Goal: Check status: Check status

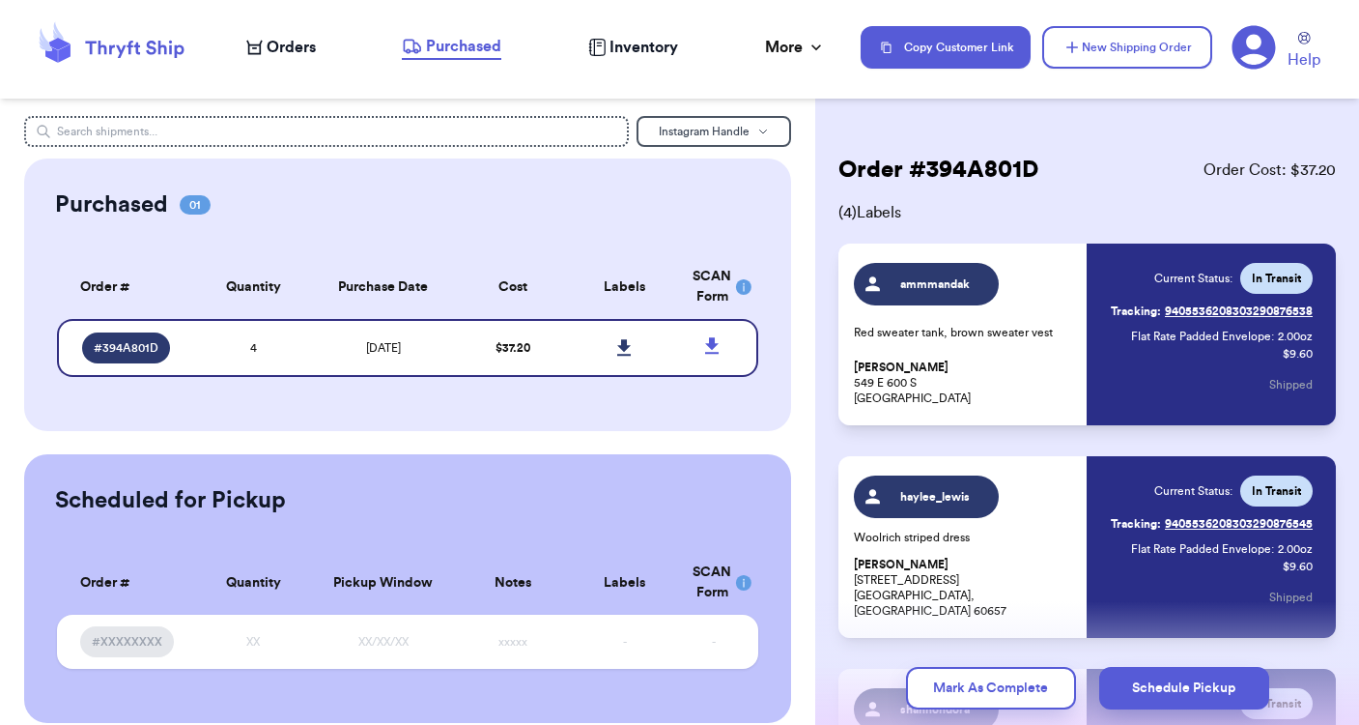
scroll to position [1, 0]
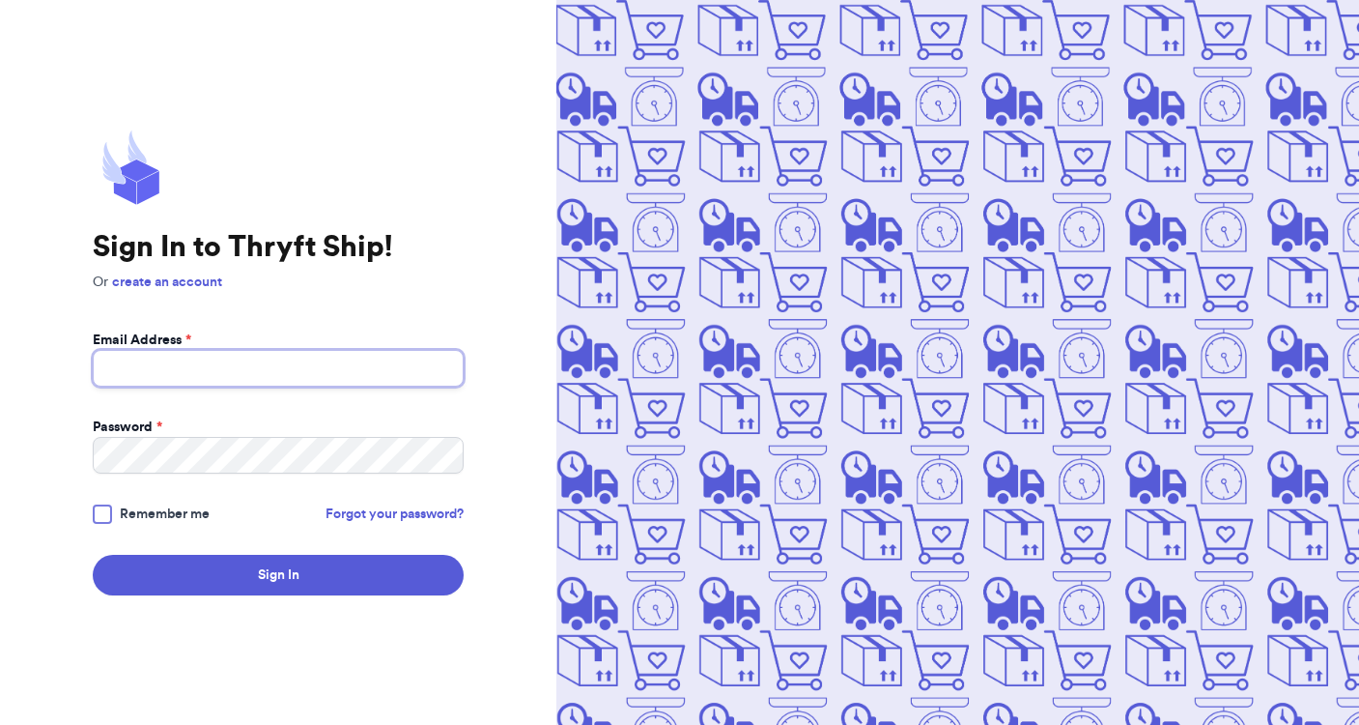
click at [269, 356] on input "Email Address *" at bounding box center [278, 368] width 371 height 37
type input "[EMAIL_ADDRESS][DOMAIN_NAME]"
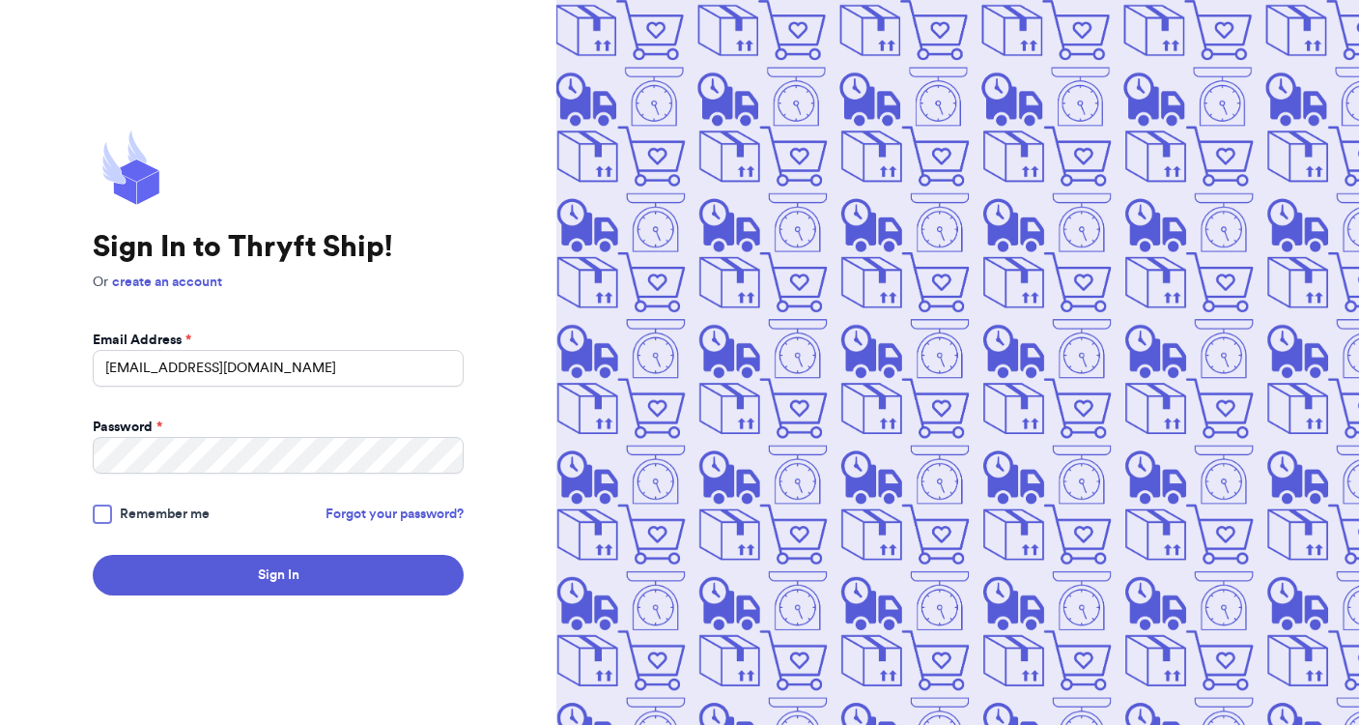
click at [95, 508] on div at bounding box center [102, 513] width 19 height 19
click at [0, 0] on input "Remember me" at bounding box center [0, 0] width 0 height 0
click at [93, 555] on button "Sign In" at bounding box center [278, 575] width 371 height 41
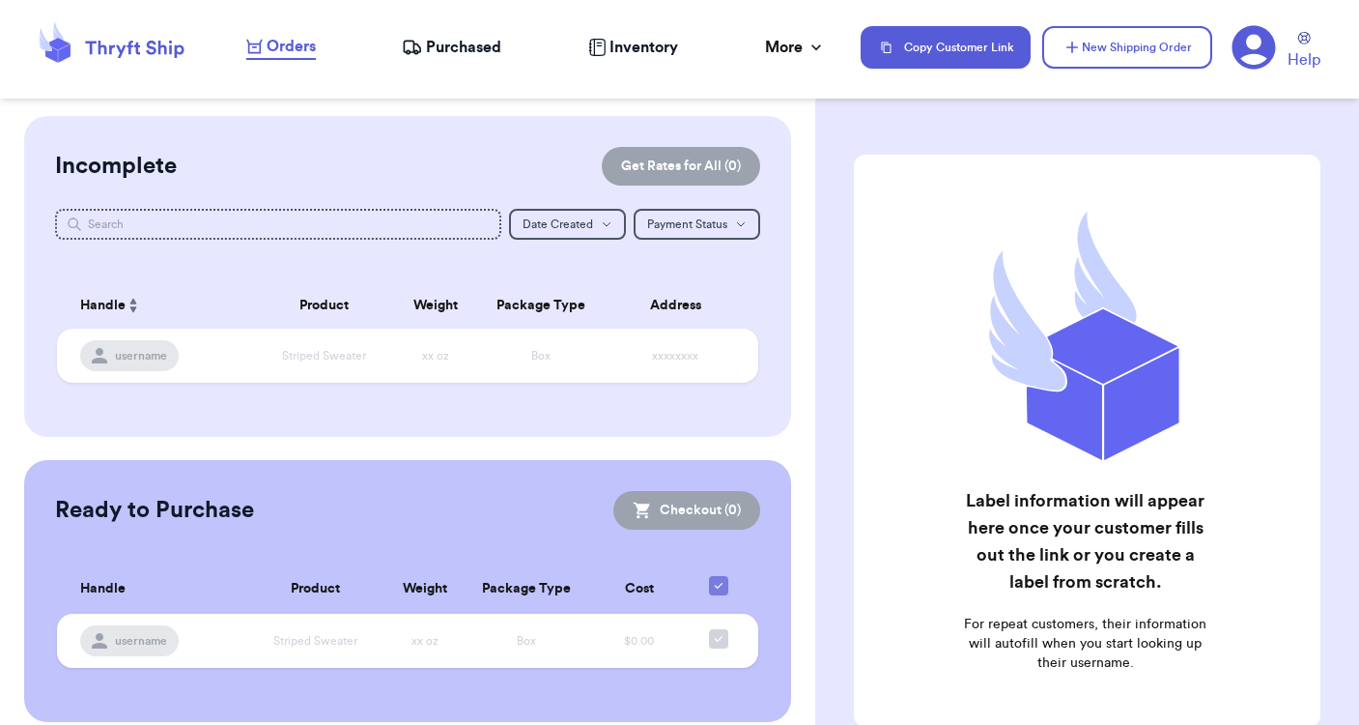
scroll to position [18, 0]
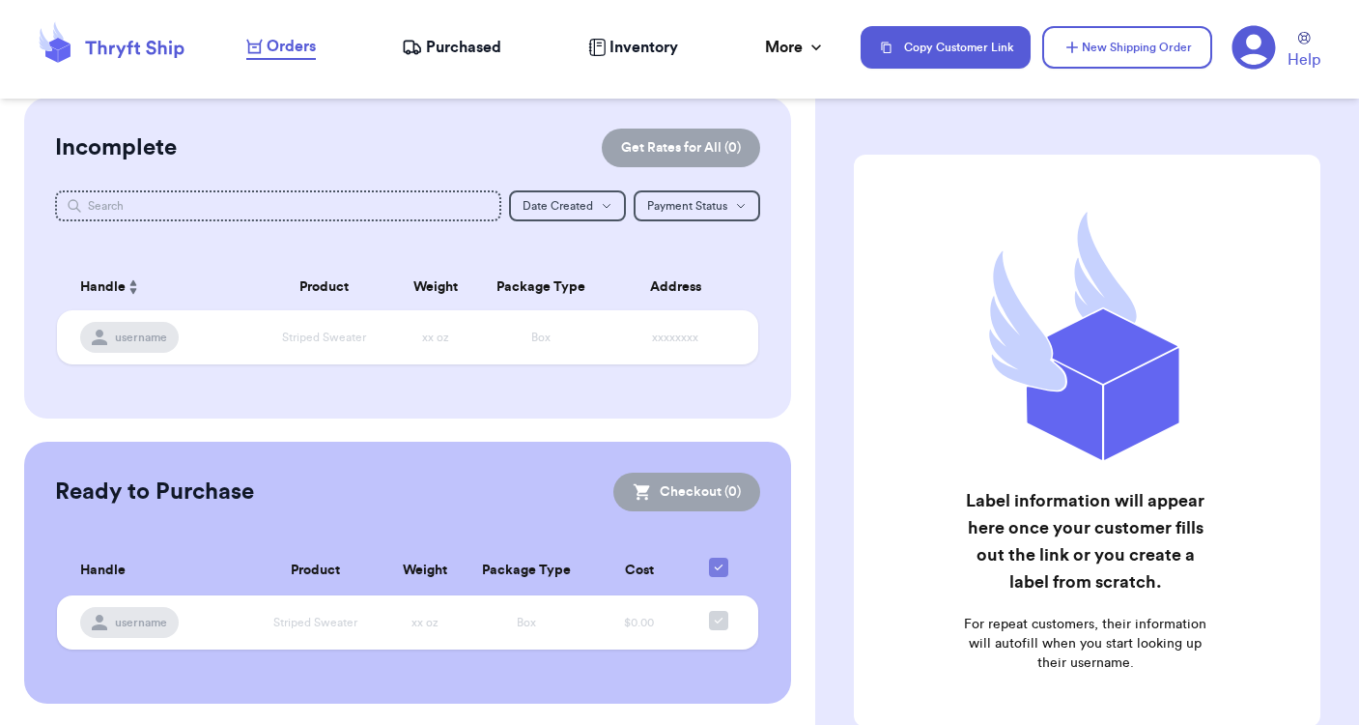
click at [456, 44] on span "Purchased" at bounding box center [463, 47] width 75 height 23
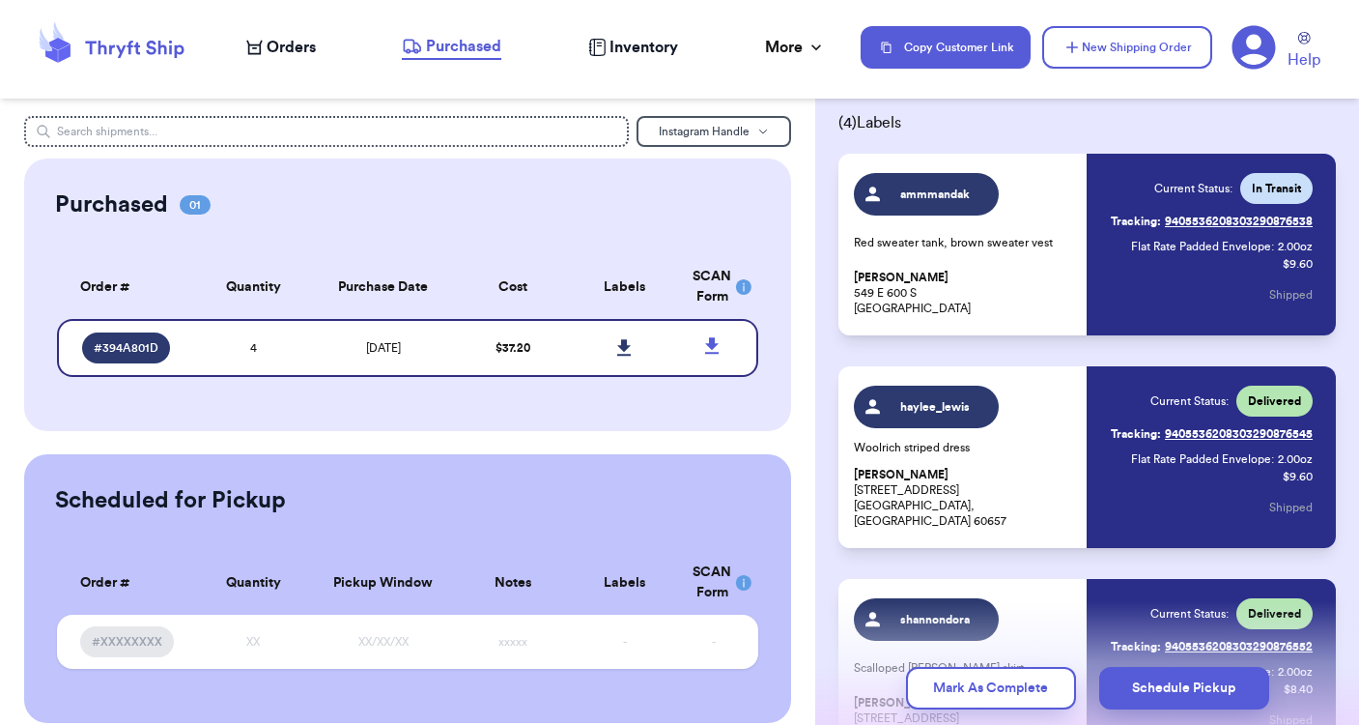
scroll to position [85, 0]
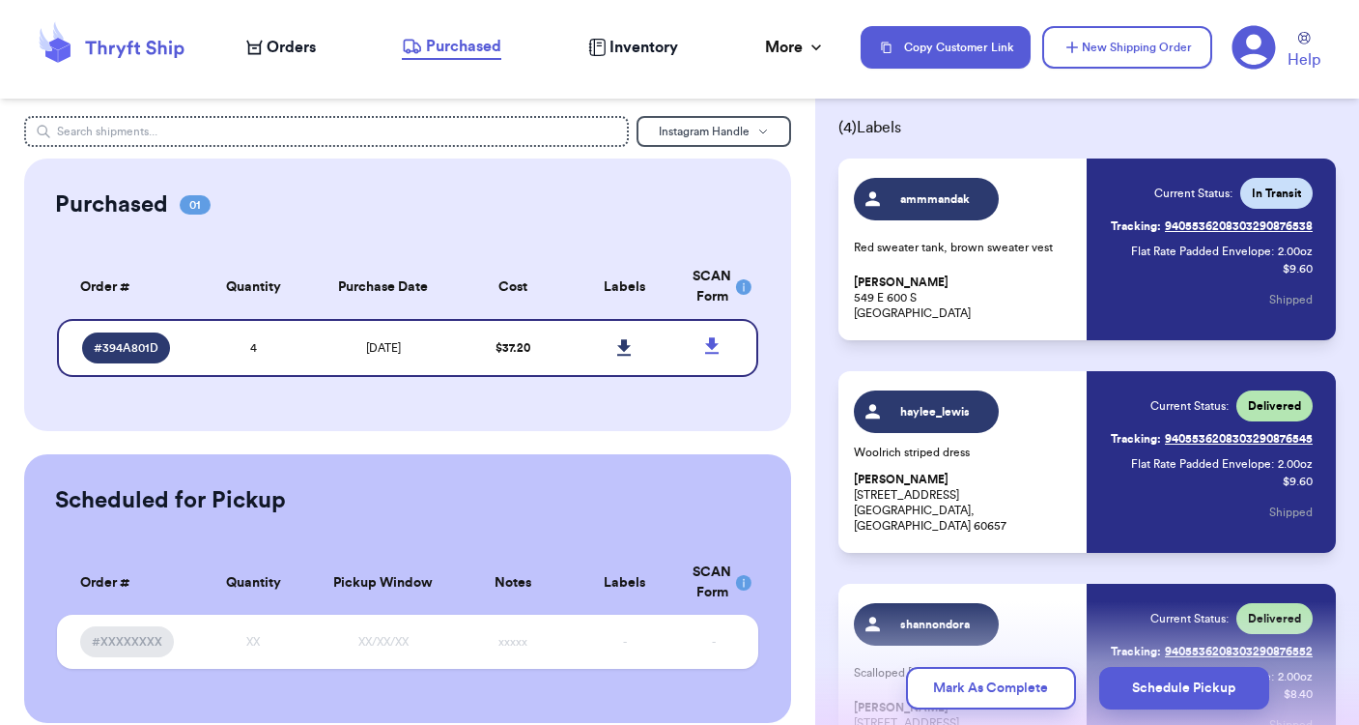
click at [1280, 187] on span "In Transit" at bounding box center [1276, 192] width 49 height 15
click at [1200, 182] on div "Current Status: In Transit" at bounding box center [1234, 193] width 158 height 31
click at [1202, 222] on link "Tracking: 9405536208303290876538" at bounding box center [1212, 226] width 202 height 31
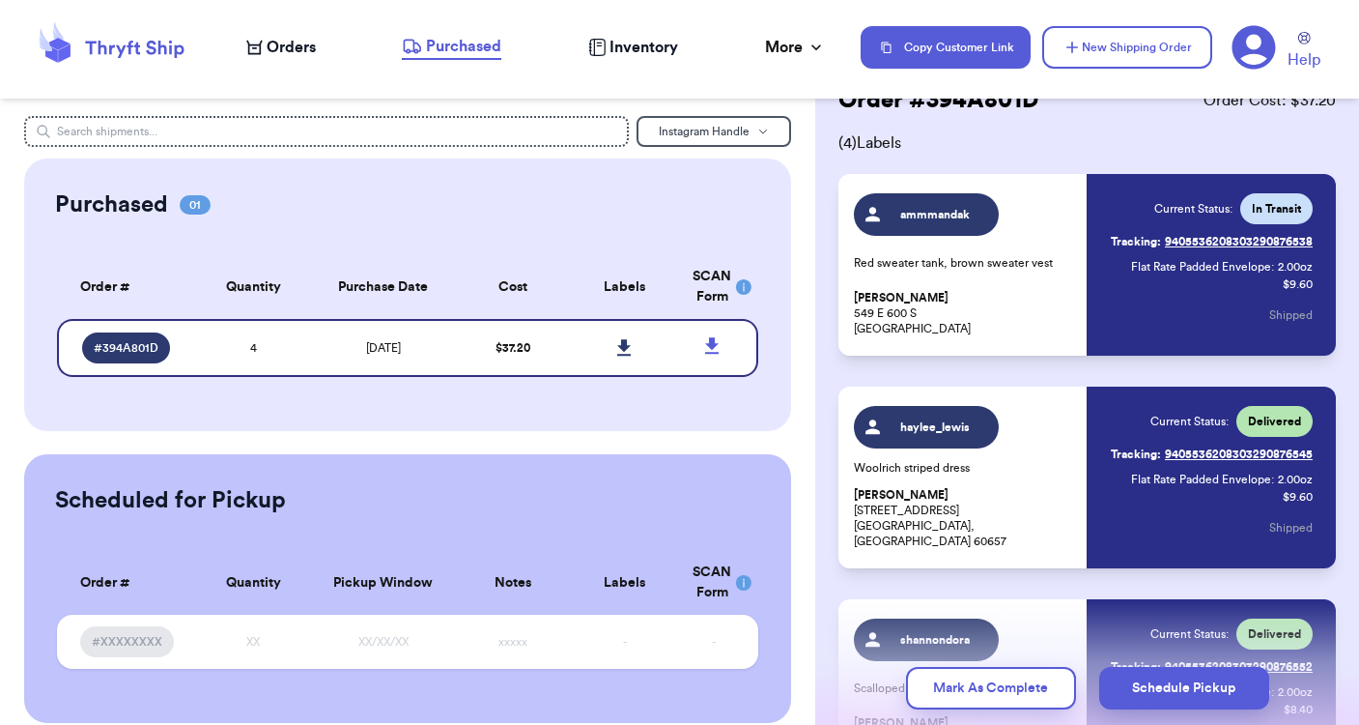
scroll to position [0, 0]
